Goal: Find specific page/section: Find specific page/section

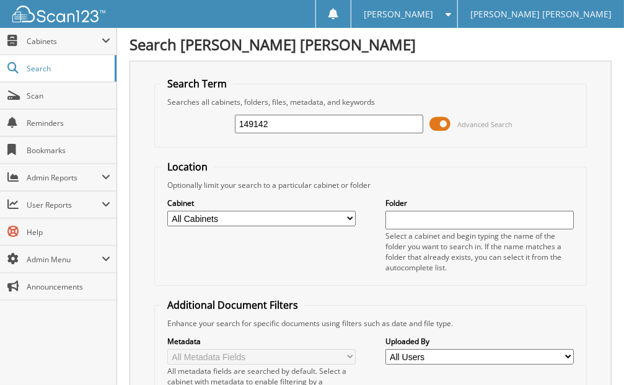
type input "149142"
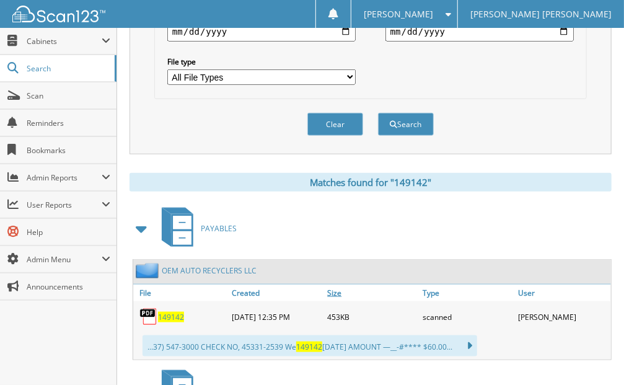
scroll to position [537, 0]
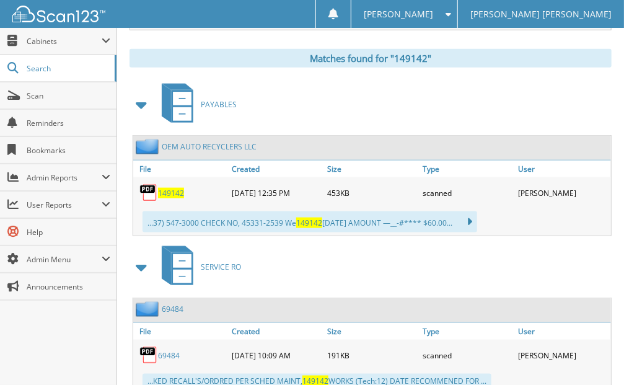
click at [175, 188] on span "149142" at bounding box center [171, 193] width 26 height 11
click at [37, 42] on span "Cabinets" at bounding box center [64, 41] width 75 height 11
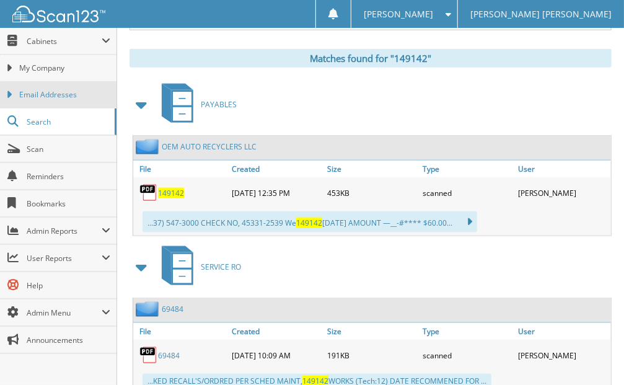
click at [83, 93] on span "Email Addresses" at bounding box center [64, 94] width 91 height 11
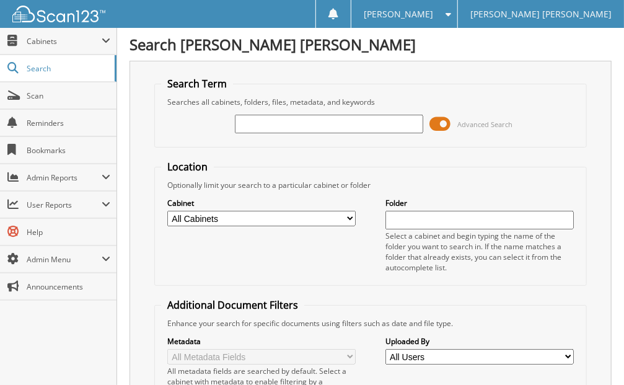
click at [303, 125] on input "text" at bounding box center [329, 124] width 188 height 19
click at [261, 120] on input "text" at bounding box center [329, 124] width 188 height 19
click at [60, 41] on span "Cabinets" at bounding box center [64, 41] width 75 height 11
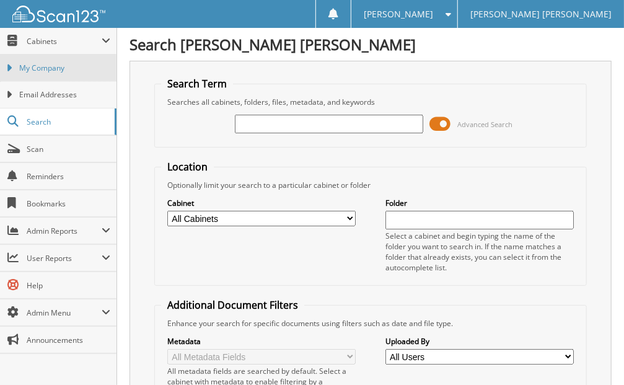
click at [86, 68] on span "My Company" at bounding box center [64, 68] width 91 height 11
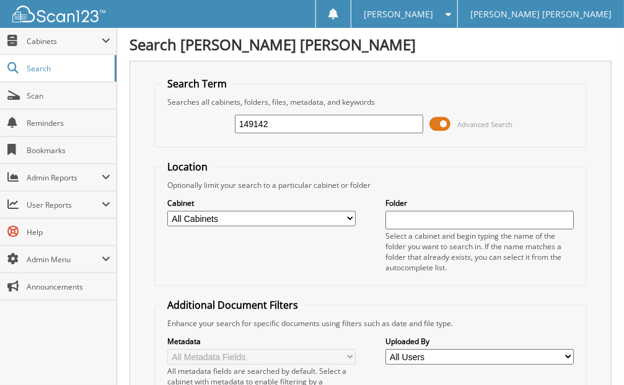
type input "149142"
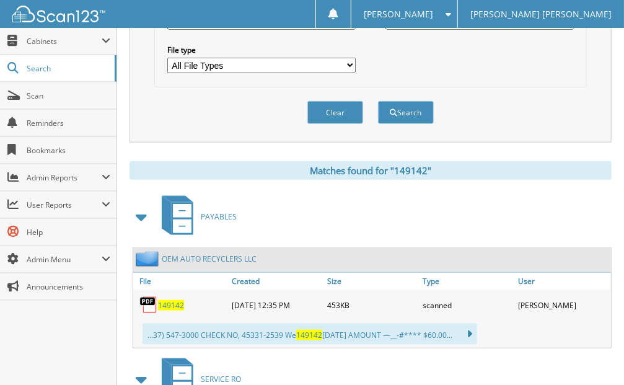
scroll to position [454, 0]
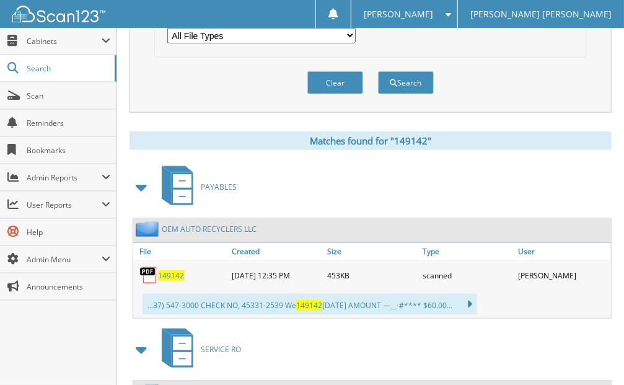
click at [175, 270] on span "149142" at bounding box center [171, 275] width 26 height 11
click at [58, 42] on span "Cabinets" at bounding box center [64, 41] width 75 height 11
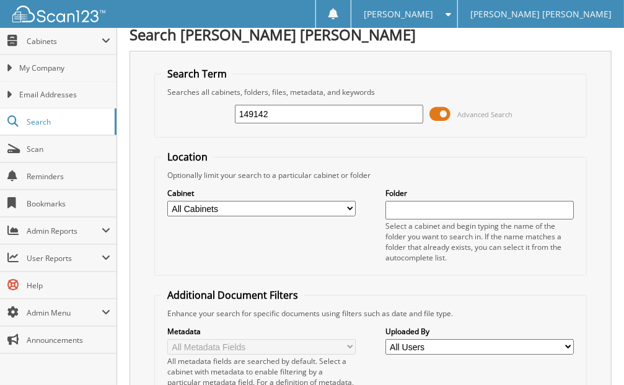
scroll to position [0, 0]
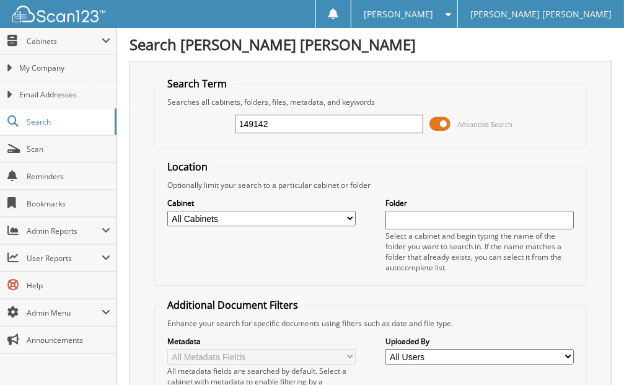
click at [231, 217] on select "All Cabinets CAR DEALS CASHIER CREDIT CARDS ON FILE FACTORY PAYABLES FORD CREDI…" at bounding box center [261, 218] width 188 height 15
select select "11207"
click at [167, 211] on select "All Cabinets CAR DEALS CASHIER CREDIT CARDS ON FILE FACTORY PAYABLES FORD CREDI…" at bounding box center [261, 218] width 188 height 15
drag, startPoint x: 293, startPoint y: 120, endPoint x: 99, endPoint y: 107, distance: 195.1
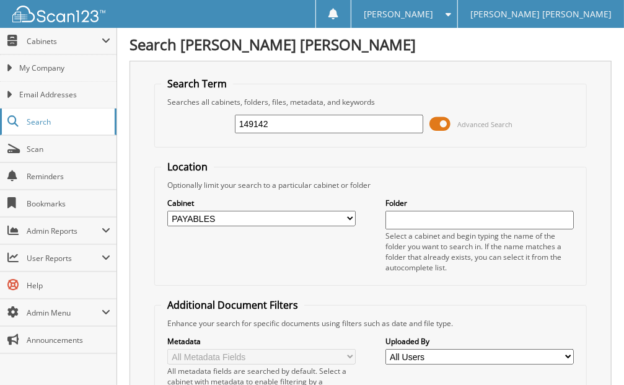
type input "reynolds"
